Goal: Contribute content: Add original content to the website for others to see

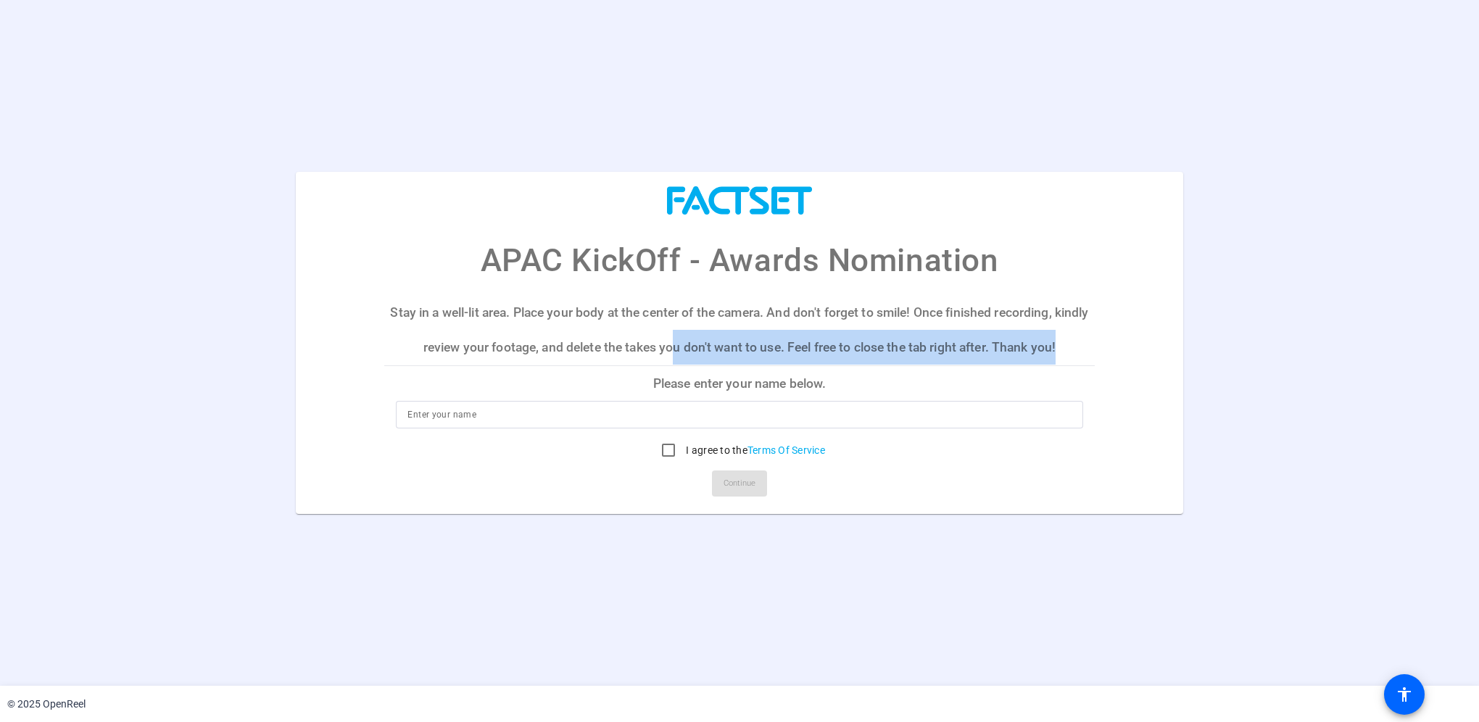
drag, startPoint x: 692, startPoint y: 344, endPoint x: 1146, endPoint y: 348, distance: 454.0
click at [1146, 348] on mat-card "APAC KickOff - Awards Nomination Stay in a well-lit area. Place your body at th…" at bounding box center [740, 343] width 888 height 342
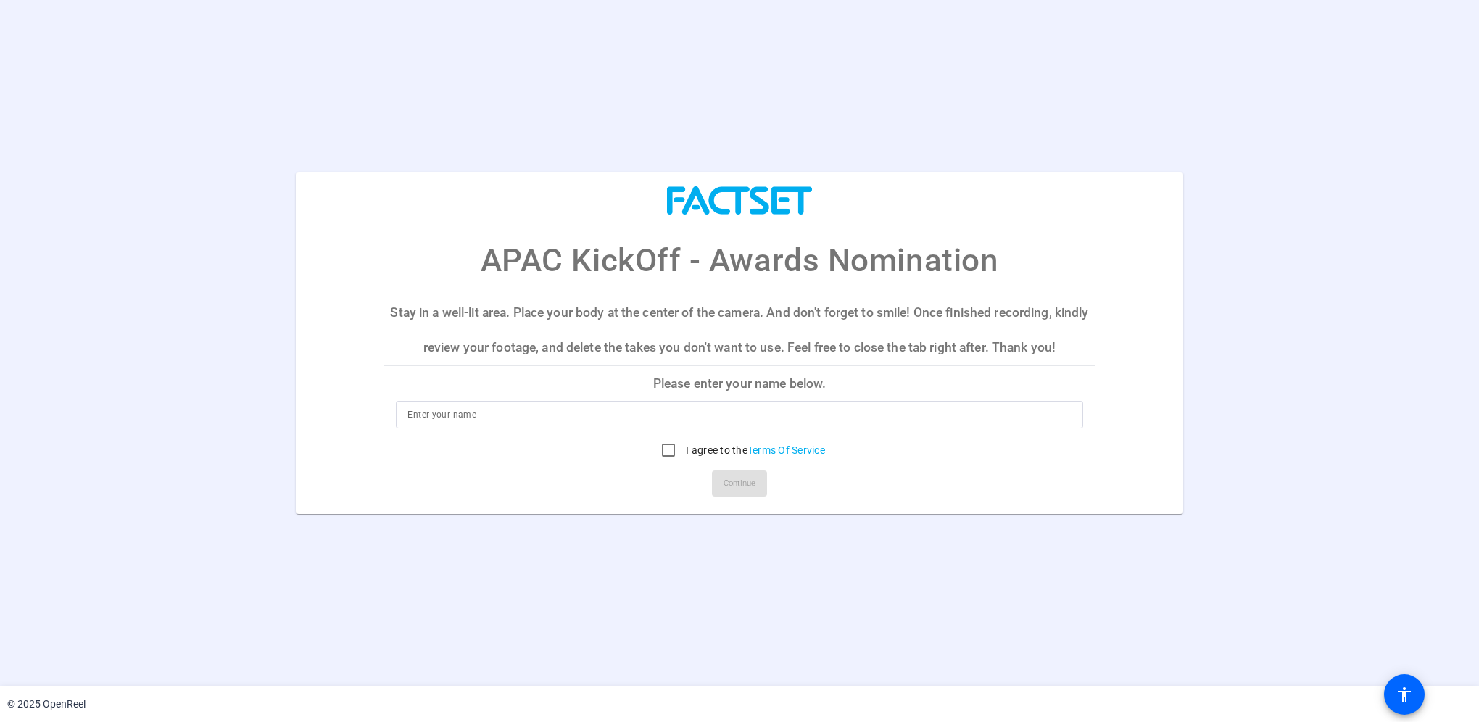
drag, startPoint x: 1146, startPoint y: 348, endPoint x: 1095, endPoint y: 229, distance: 129.3
click at [1095, 229] on mat-card-title "APAC KickOff - Awards Nomination" at bounding box center [740, 228] width 888 height 112
click at [664, 450] on input "I agree to the Terms Of Service" at bounding box center [668, 450] width 29 height 29
checkbox input "true"
click at [640, 416] on input at bounding box center [740, 414] width 664 height 17
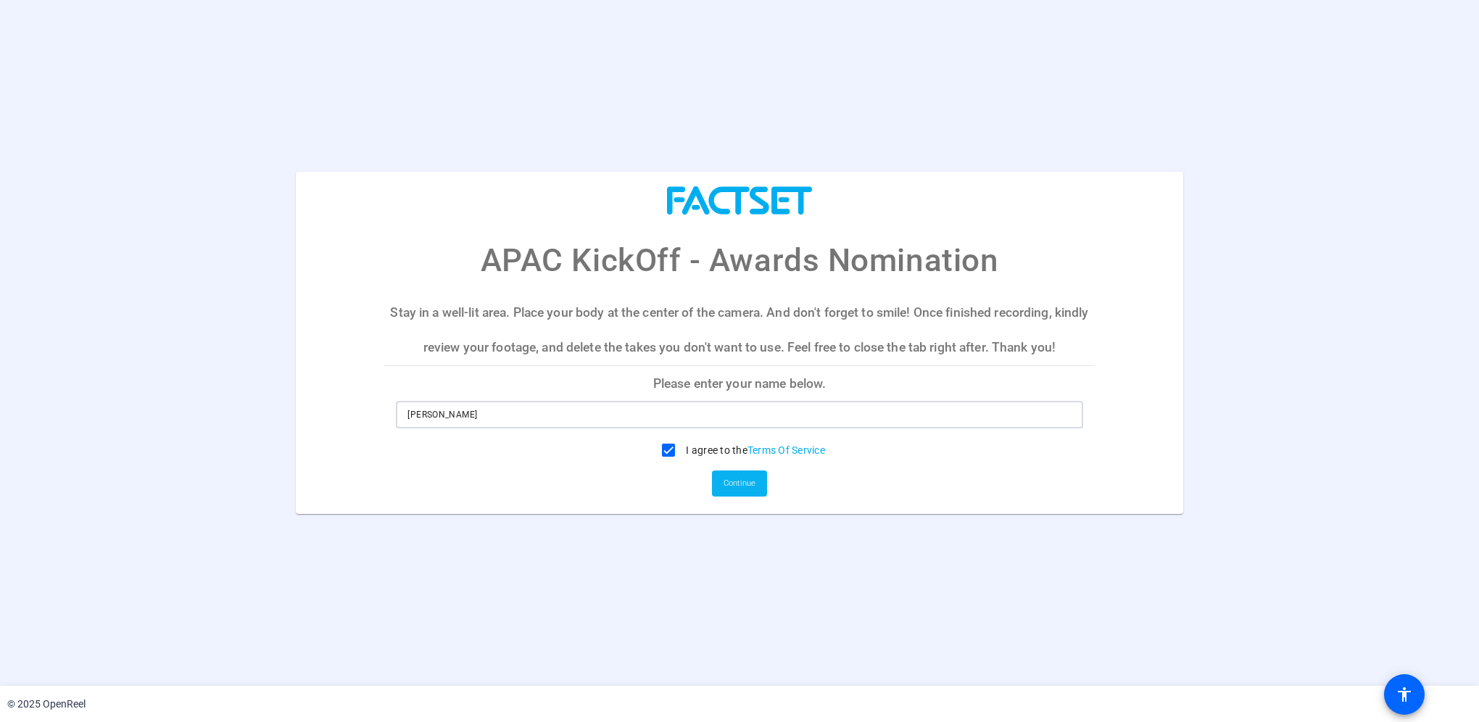
type input "[PERSON_NAME]"
click at [731, 478] on span "Continue" at bounding box center [740, 484] width 32 height 22
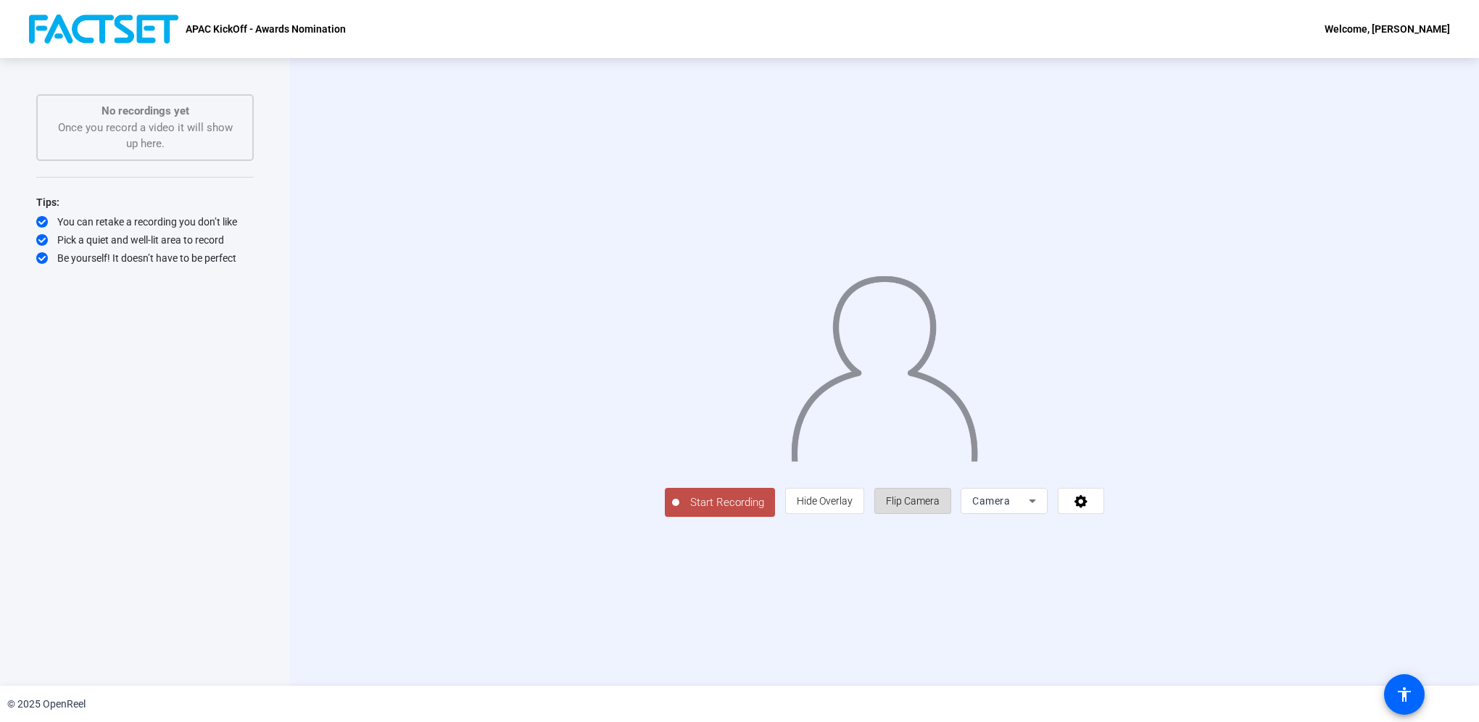
click at [940, 507] on span "Flip Camera" at bounding box center [913, 501] width 54 height 12
click at [1041, 510] on icon at bounding box center [1032, 500] width 17 height 17
click at [1366, 498] on div at bounding box center [739, 361] width 1479 height 722
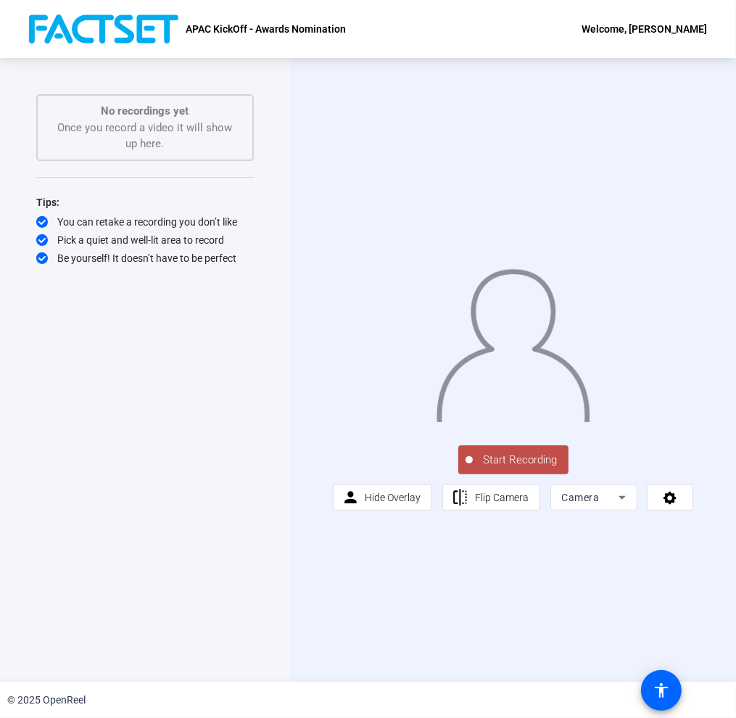
click at [534, 466] on span "Start Recording" at bounding box center [521, 460] width 96 height 17
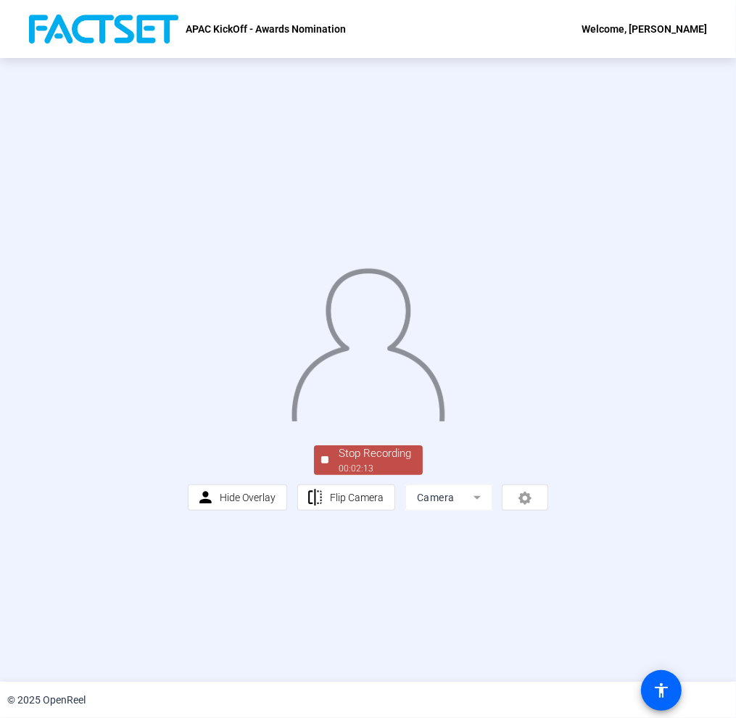
click at [377, 462] on div "Stop Recording" at bounding box center [375, 453] width 73 height 17
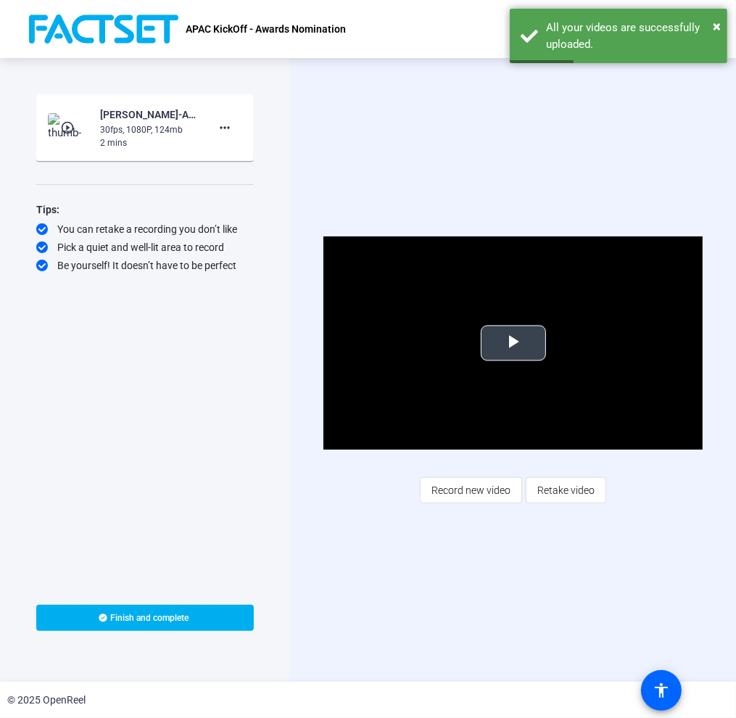
click at [513, 343] on span "Video Player" at bounding box center [513, 343] width 0 height 0
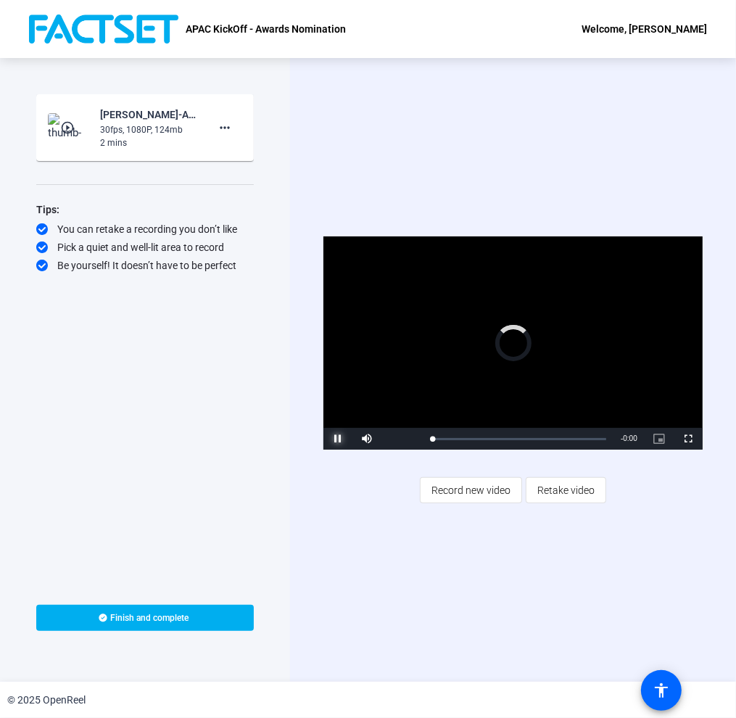
click at [340, 439] on span "Video Player" at bounding box center [337, 439] width 29 height 0
click at [339, 439] on span "Video Player" at bounding box center [337, 439] width 29 height 0
drag, startPoint x: 437, startPoint y: 439, endPoint x: 411, endPoint y: 440, distance: 26.1
click at [411, 440] on div "Play Mute 67% Current Time 0:03 / Duration 2:13 Loaded : 0% 0:03 0:03 Stream Ty…" at bounding box center [512, 439] width 379 height 22
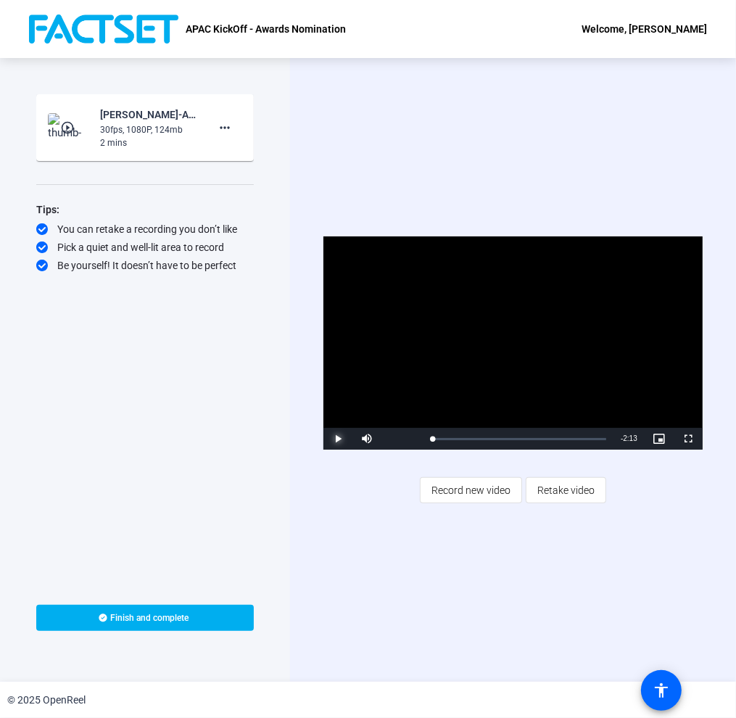
click at [339, 439] on span "Video Player" at bounding box center [337, 439] width 29 height 0
click at [336, 439] on span "Video Player" at bounding box center [337, 439] width 29 height 0
drag, startPoint x: 436, startPoint y: 439, endPoint x: 400, endPoint y: 441, distance: 35.6
click at [400, 441] on div "Play Mute 67% Current Time 0:02 / Duration 2:13 Loaded : 0% 0:02 0:02 Stream Ty…" at bounding box center [512, 439] width 379 height 22
click at [340, 439] on span "Video Player" at bounding box center [337, 439] width 29 height 0
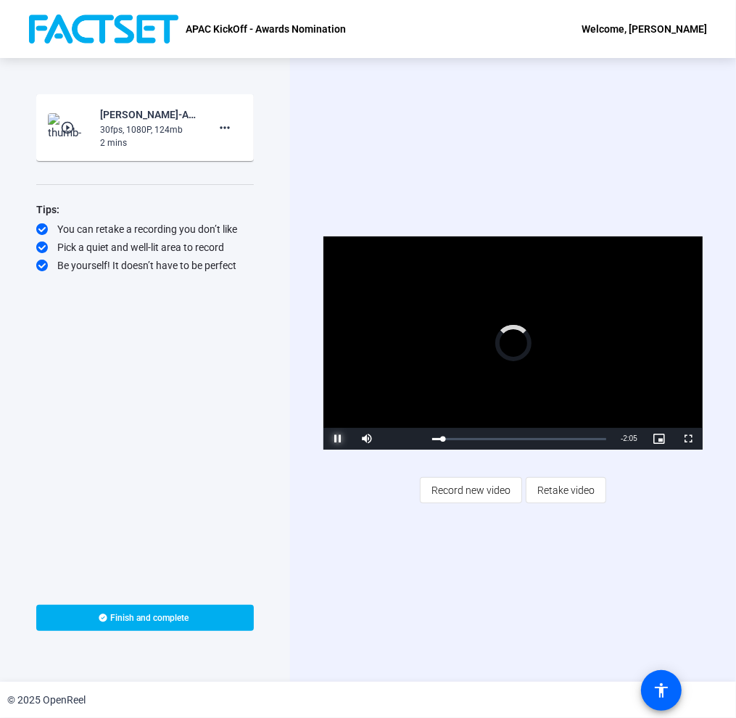
click at [339, 439] on span "Video Player" at bounding box center [337, 439] width 29 height 0
click at [226, 134] on mat-icon "more_horiz" at bounding box center [224, 127] width 17 height 17
click at [532, 154] on div at bounding box center [368, 359] width 736 height 718
drag, startPoint x: 58, startPoint y: 224, endPoint x: 241, endPoint y: 273, distance: 190.0
click at [241, 273] on div "Start Recording play_circle_outline [PERSON_NAME]-APAC KickOff - Top Deal- FY25…" at bounding box center [145, 336] width 218 height 484
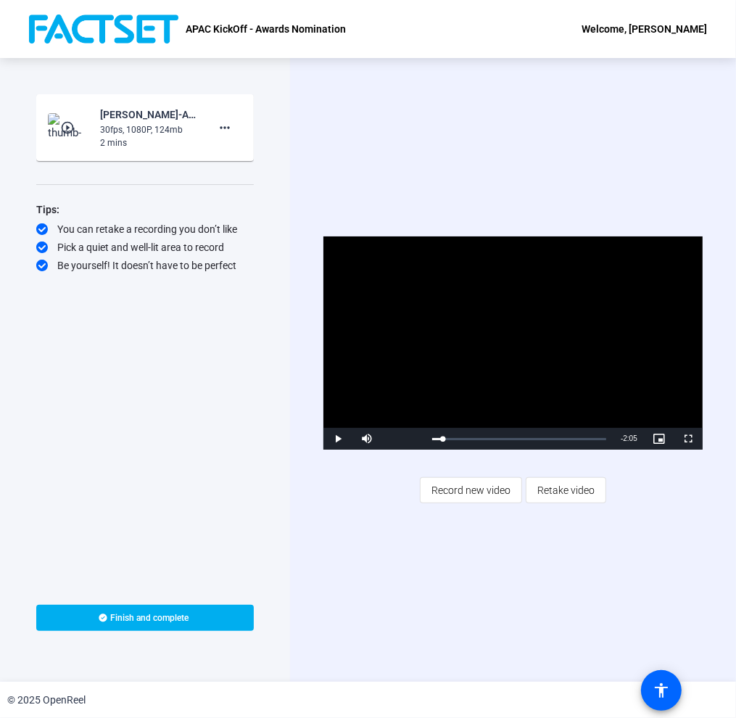
drag, startPoint x: 241, startPoint y: 273, endPoint x: 487, endPoint y: 169, distance: 267.1
click at [487, 169] on div "Video Player is loading. Play Video Play Mute 0% Current Time 0:08 / Duration 2…" at bounding box center [513, 370] width 446 height 624
click at [335, 439] on span "Video Player" at bounding box center [337, 439] width 29 height 0
click at [337, 439] on span "Video Player" at bounding box center [337, 439] width 29 height 0
drag, startPoint x: 440, startPoint y: 438, endPoint x: 415, endPoint y: 443, distance: 25.9
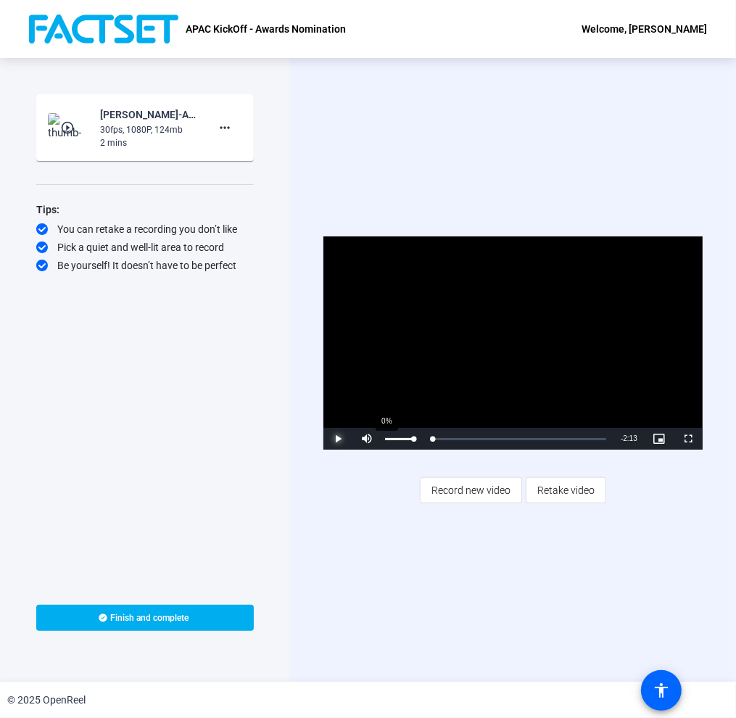
click at [416, 442] on div "Play Mute 0% Current Time 0:00 / Duration 2:13 Loaded : 0% 0:00 0:00 Stream Typ…" at bounding box center [512, 439] width 379 height 22
click at [336, 439] on span "Video Player" at bounding box center [337, 439] width 29 height 0
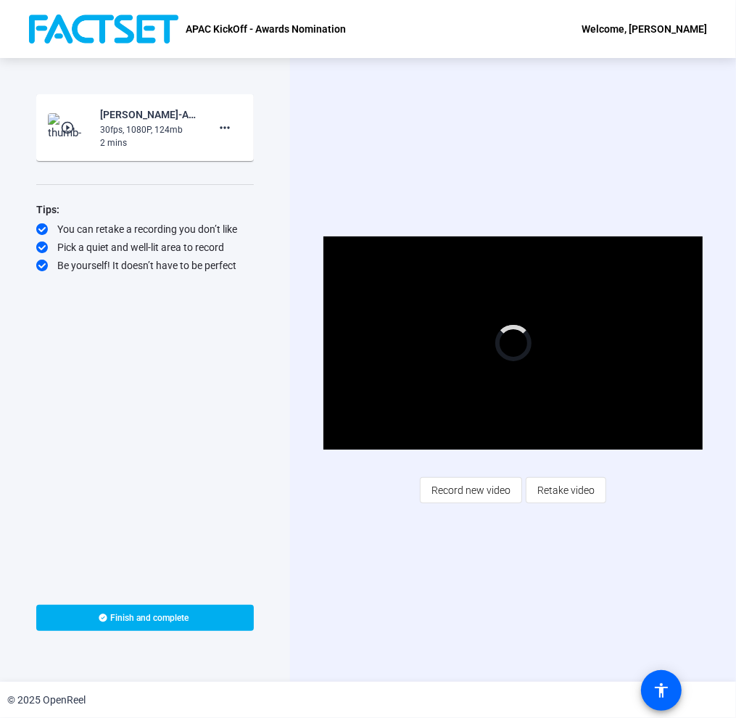
drag, startPoint x: 152, startPoint y: 131, endPoint x: 186, endPoint y: 128, distance: 33.5
click at [186, 128] on div "30fps, 1080P, 124mb" at bounding box center [148, 129] width 97 height 13
drag, startPoint x: 186, startPoint y: 128, endPoint x: 517, endPoint y: 162, distance: 333.2
click at [517, 162] on div "Video Player is loading. Play Video Pause Mute 59% Current Time 0:16 / Duration…" at bounding box center [513, 370] width 446 height 624
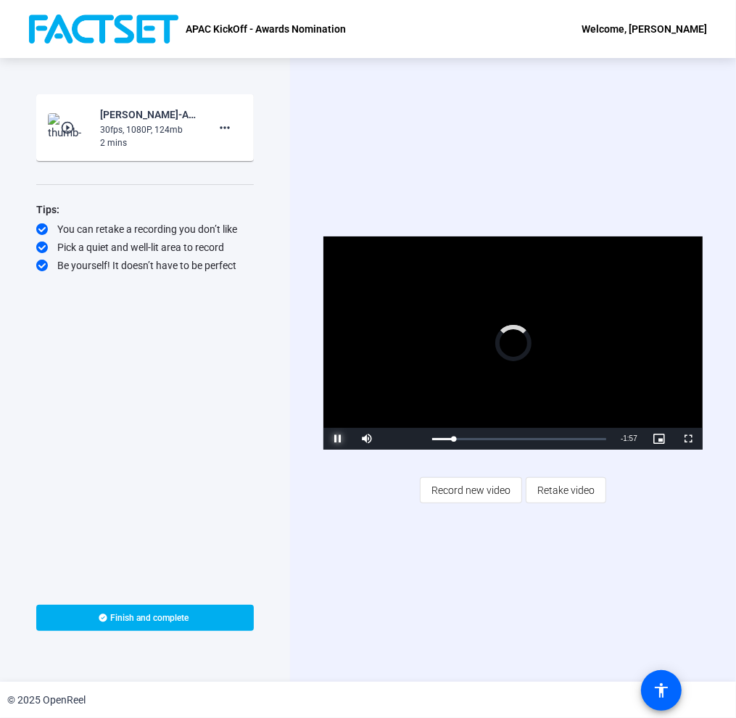
click at [339, 439] on span "Video Player" at bounding box center [337, 439] width 29 height 0
drag, startPoint x: 453, startPoint y: 440, endPoint x: 424, endPoint y: 439, distance: 29.0
click at [425, 439] on div "Loaded : 0% 0:16 0:16" at bounding box center [519, 439] width 189 height 22
click at [690, 439] on span "Video Player" at bounding box center [688, 439] width 29 height 0
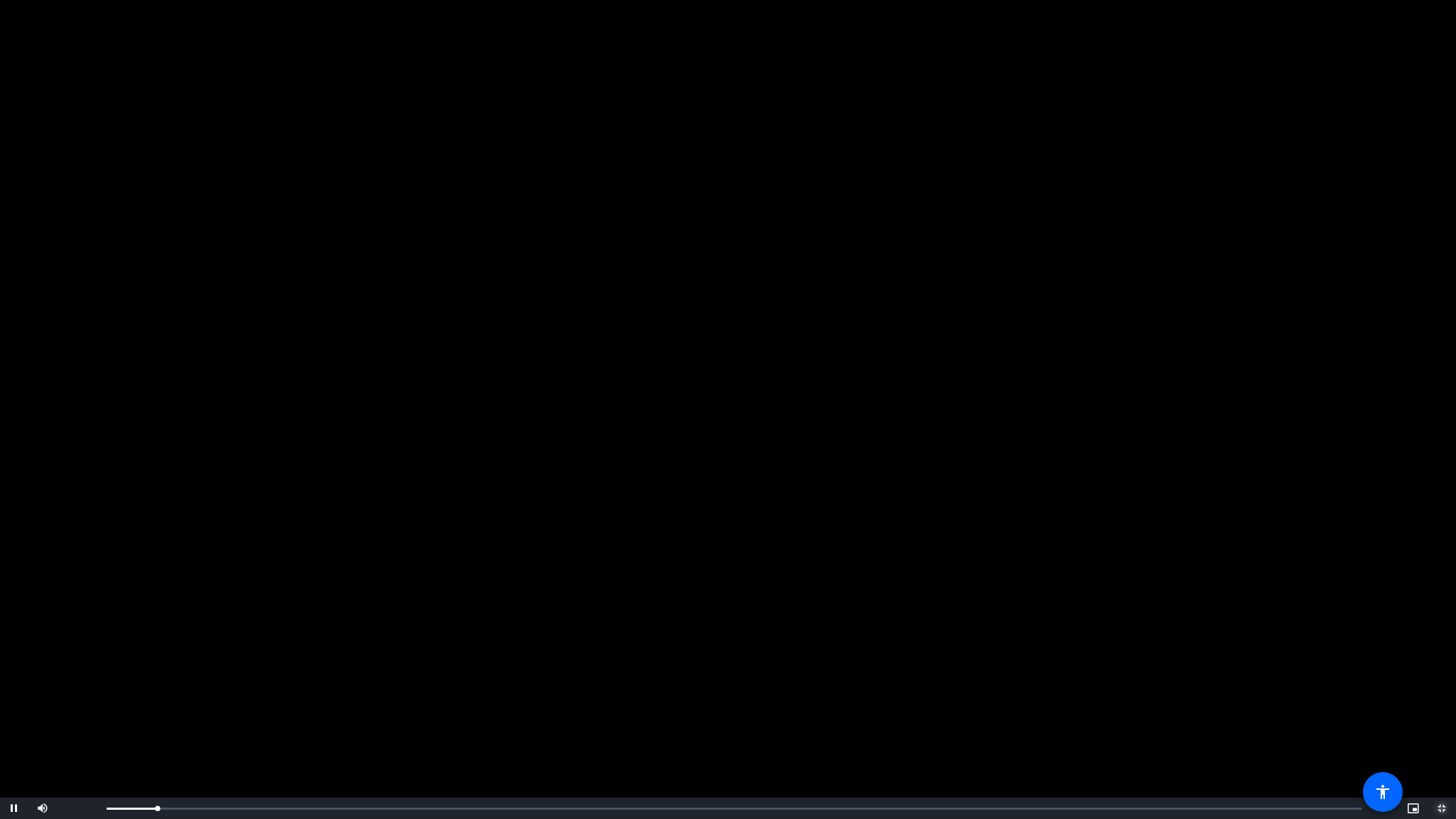
click at [1439, 708] on span "Video Player" at bounding box center [1441, 809] width 28 height 0
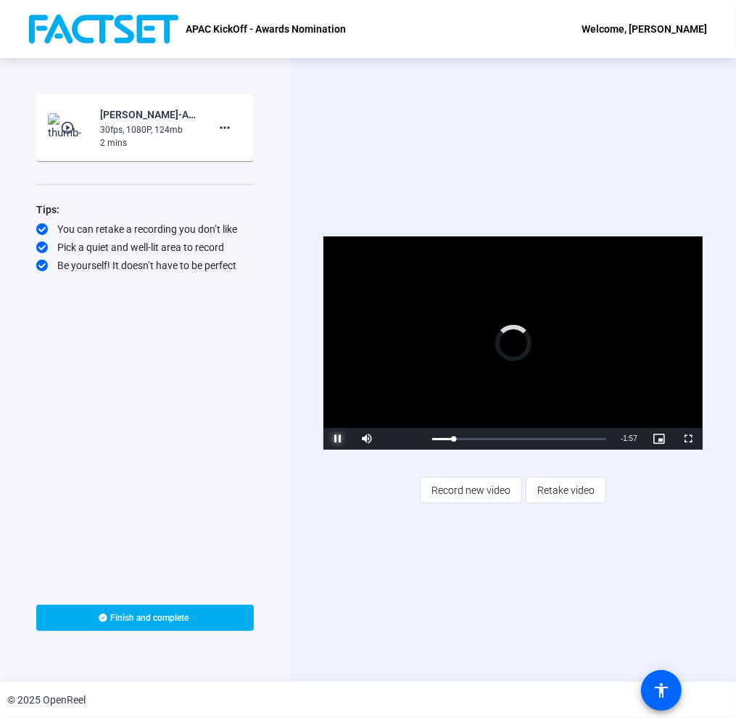
click at [334, 439] on span "Video Player" at bounding box center [337, 439] width 29 height 0
drag, startPoint x: 453, startPoint y: 439, endPoint x: 403, endPoint y: 439, distance: 49.3
click at [410, 439] on div "Play Mute 100% Current Time 0:15 / Duration 2:13 Loaded : 0% 0:01 0:15 Stream T…" at bounding box center [512, 439] width 379 height 22
click at [339, 439] on span "Video Player" at bounding box center [337, 439] width 29 height 0
click at [165, 619] on span "Finish and complete" at bounding box center [150, 618] width 78 height 12
